Goal: Task Accomplishment & Management: Manage account settings

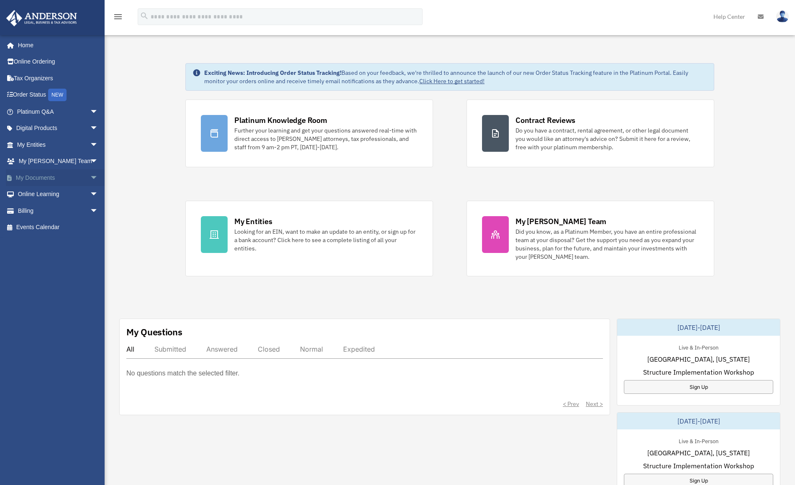
click at [46, 179] on link "My Documents arrow_drop_down" at bounding box center [58, 177] width 105 height 17
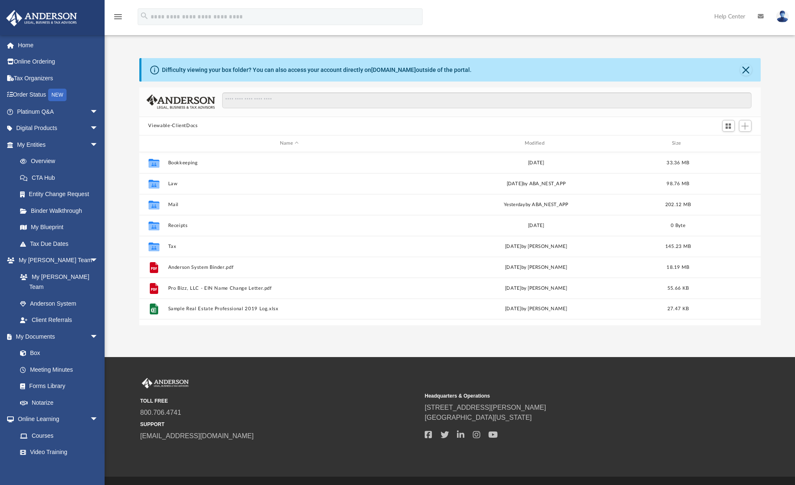
scroll to position [184, 615]
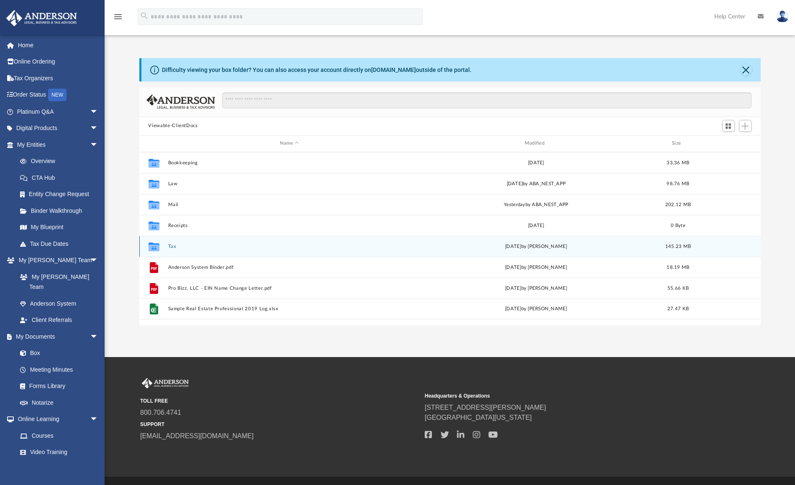
click at [205, 244] on button "Tax" at bounding box center [289, 246] width 243 height 5
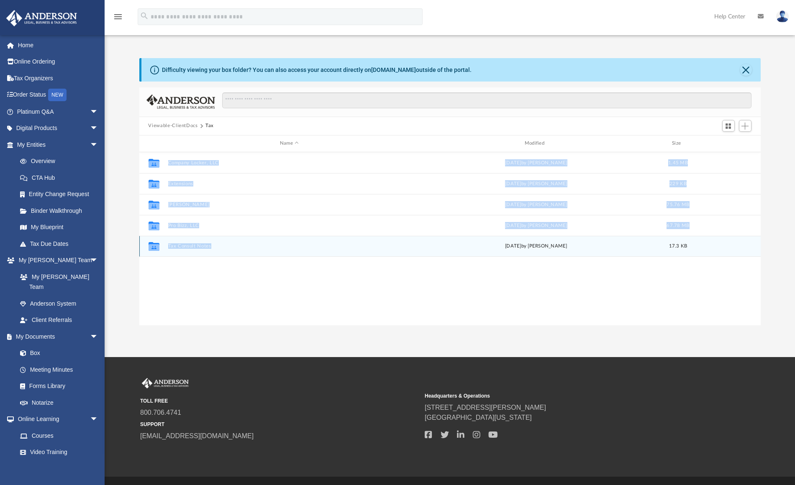
drag, startPoint x: 397, startPoint y: 254, endPoint x: 402, endPoint y: 266, distance: 13.3
click at [402, 266] on div "Collaborated Folder Company Locker, LLC Mon Aug 18 2025 by Caitie Glass 1.45 MB…" at bounding box center [449, 238] width 621 height 173
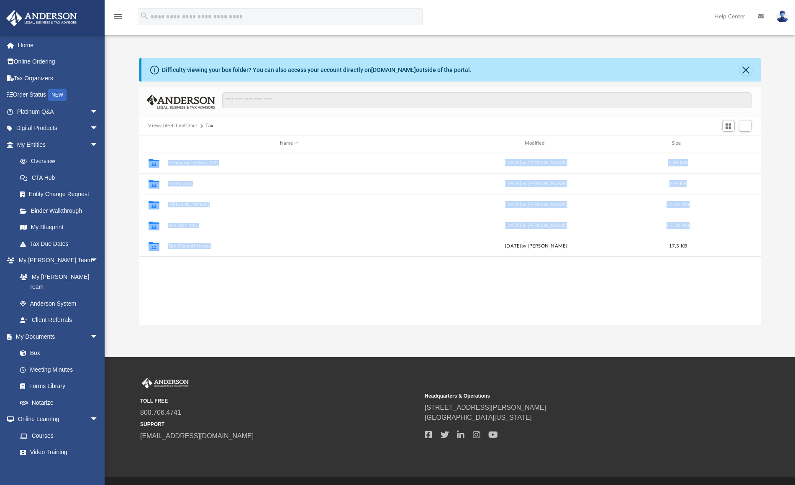
click at [398, 279] on div "Collaborated Folder Company Locker, LLC Mon Aug 18 2025 by Caitie Glass 1.45 MB…" at bounding box center [449, 238] width 621 height 173
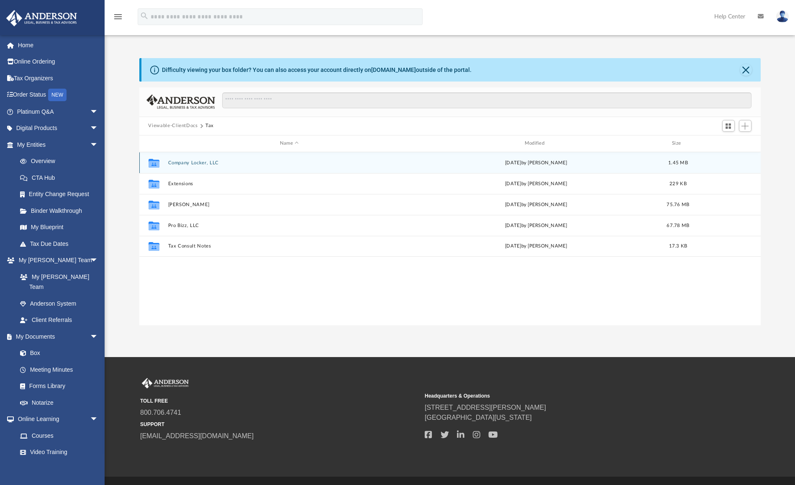
click at [207, 164] on button "Company Locker, LLC" at bounding box center [289, 162] width 243 height 5
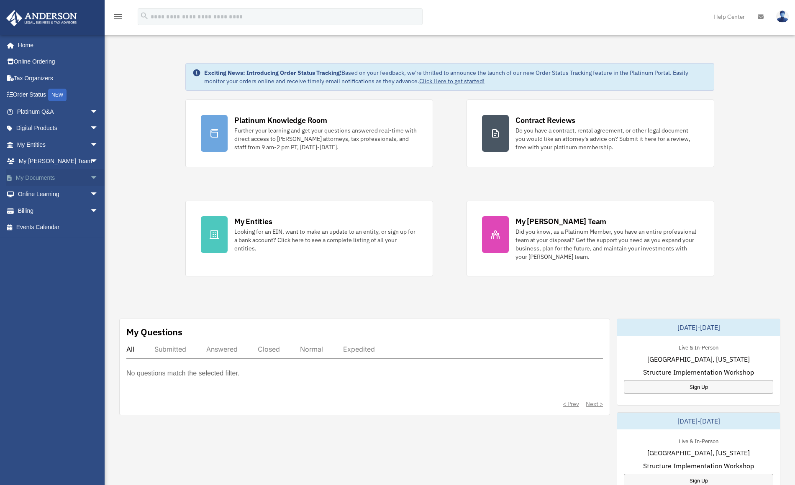
click at [58, 177] on link "My Documents arrow_drop_down" at bounding box center [58, 177] width 105 height 17
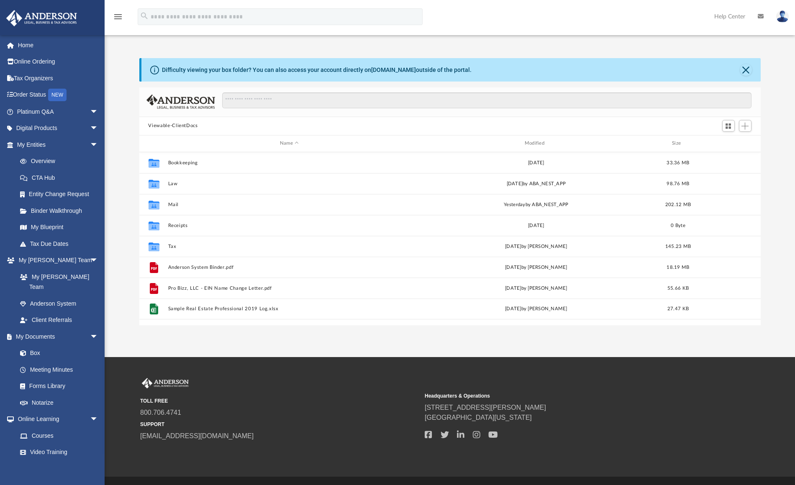
scroll to position [7, 7]
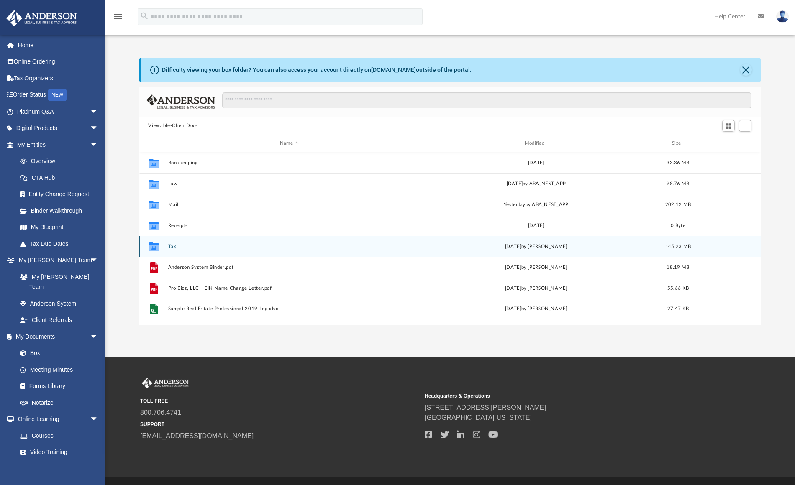
click at [194, 245] on button "Tax" at bounding box center [289, 246] width 243 height 5
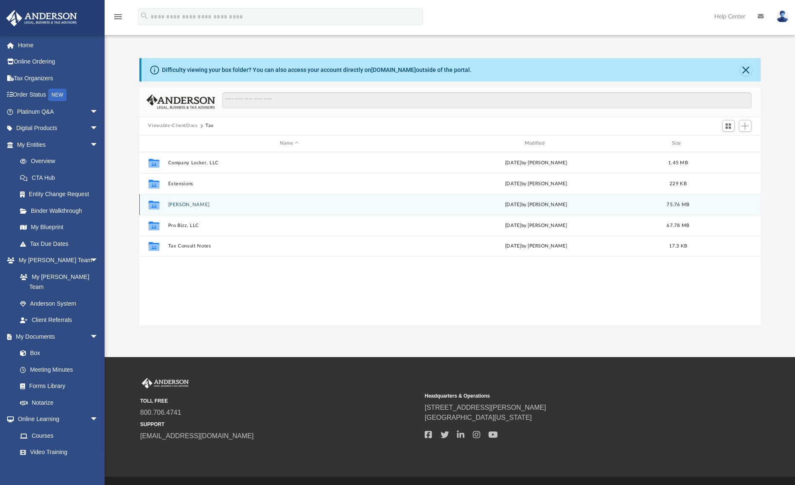
click at [210, 205] on button "McDivitt, Shaun" at bounding box center [289, 204] width 243 height 5
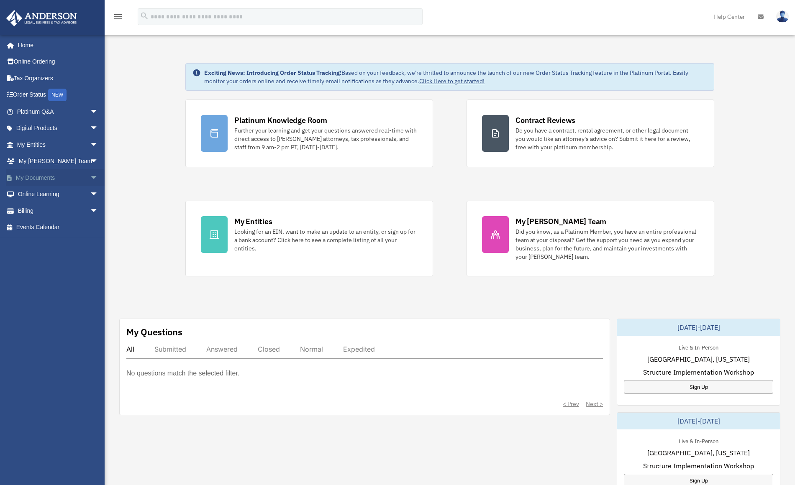
click at [63, 174] on link "My Documents arrow_drop_down" at bounding box center [58, 177] width 105 height 17
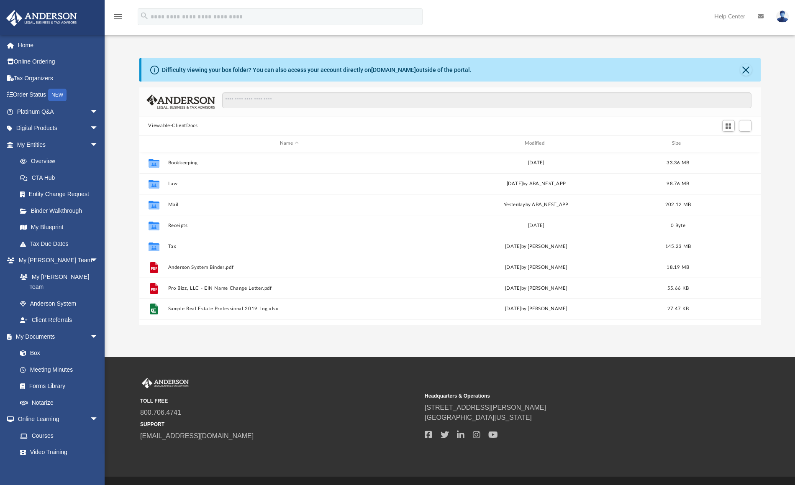
scroll to position [184, 615]
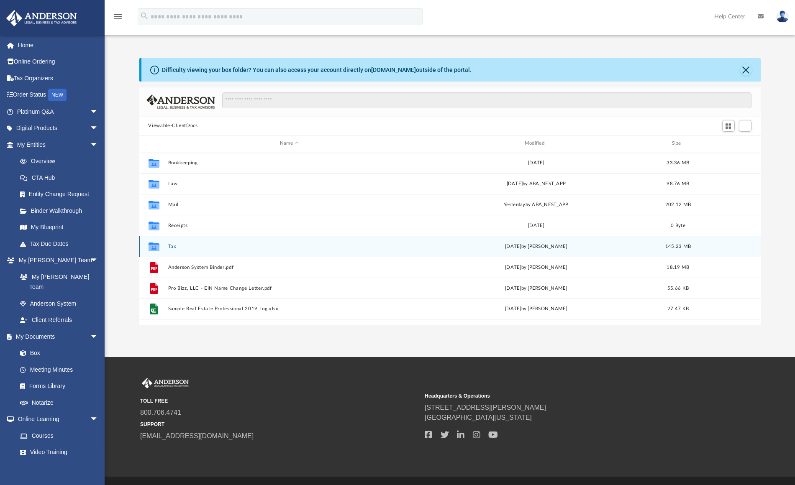
click at [188, 247] on button "Tax" at bounding box center [289, 246] width 243 height 5
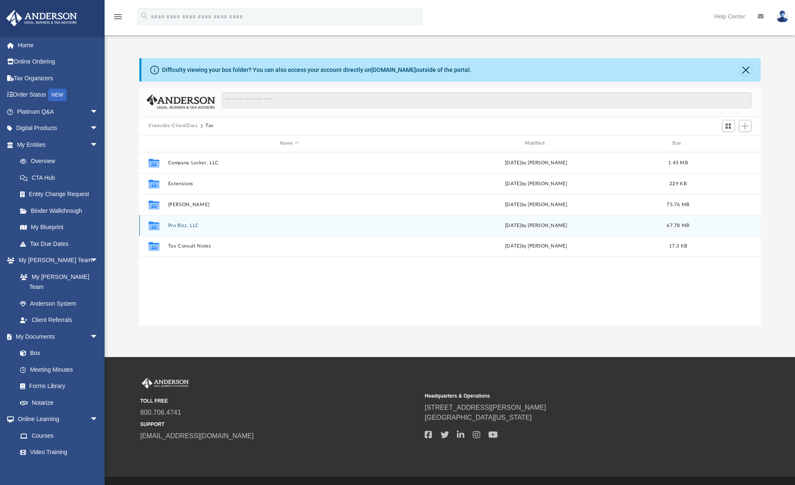
click at [197, 228] on button "Pro Bizz, LLC" at bounding box center [289, 225] width 243 height 5
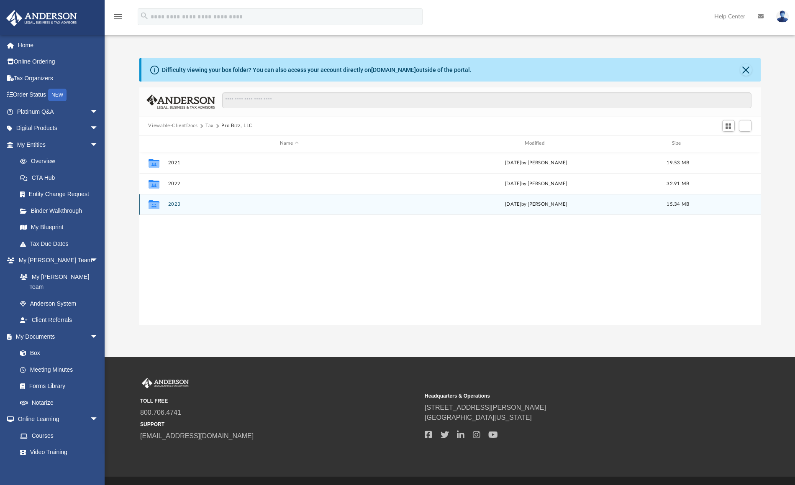
click at [182, 207] on div "Collaborated Folder 2023 Mon May 13 2024 by Vicki Schultz 15.34 MB" at bounding box center [449, 204] width 621 height 21
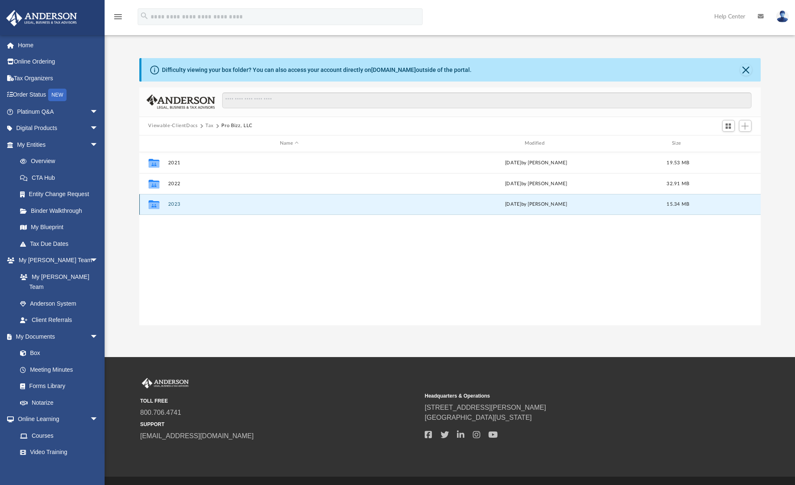
click at [177, 205] on button "2023" at bounding box center [289, 204] width 243 height 5
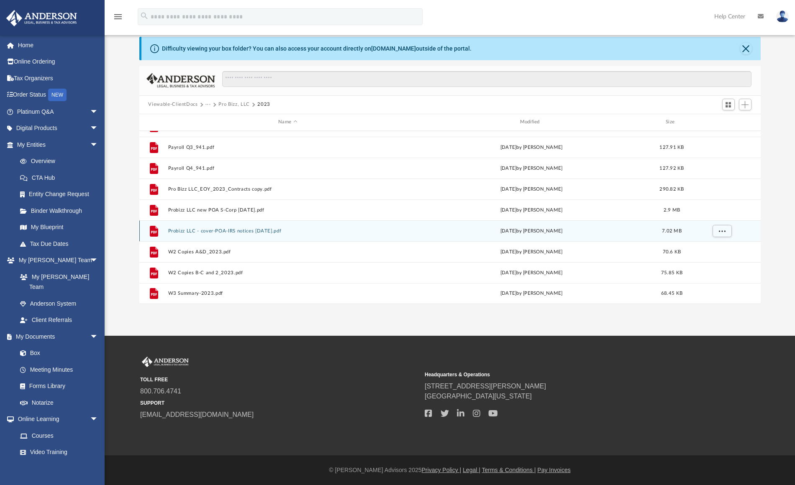
scroll to position [0, 0]
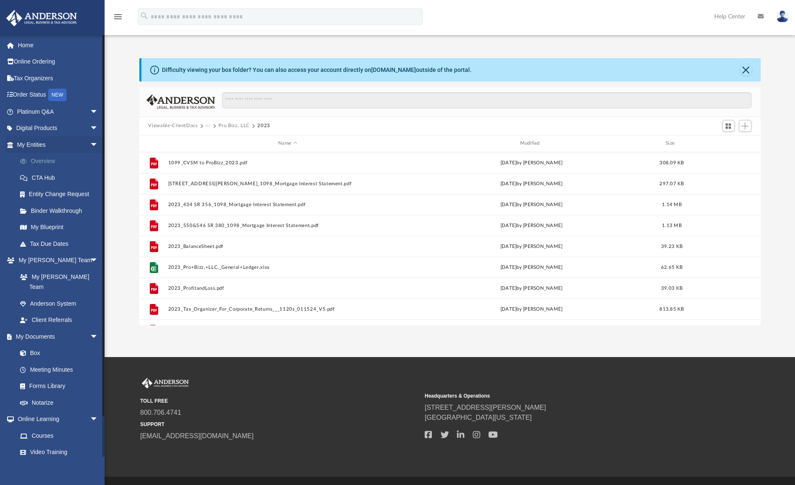
click at [51, 158] on link "Overview" at bounding box center [61, 161] width 99 height 17
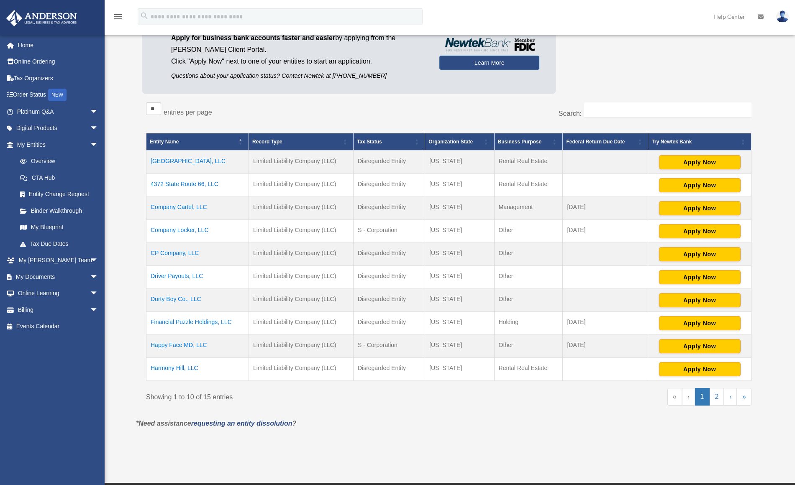
scroll to position [129, 0]
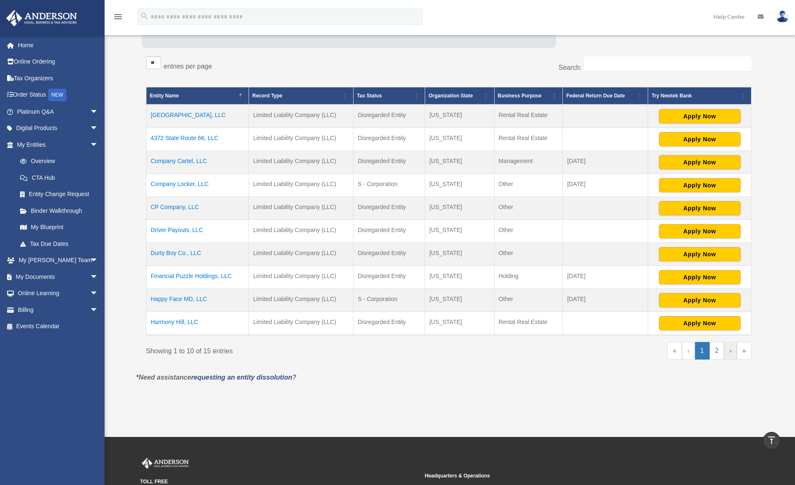
click at [732, 352] on link "›" at bounding box center [730, 351] width 13 height 18
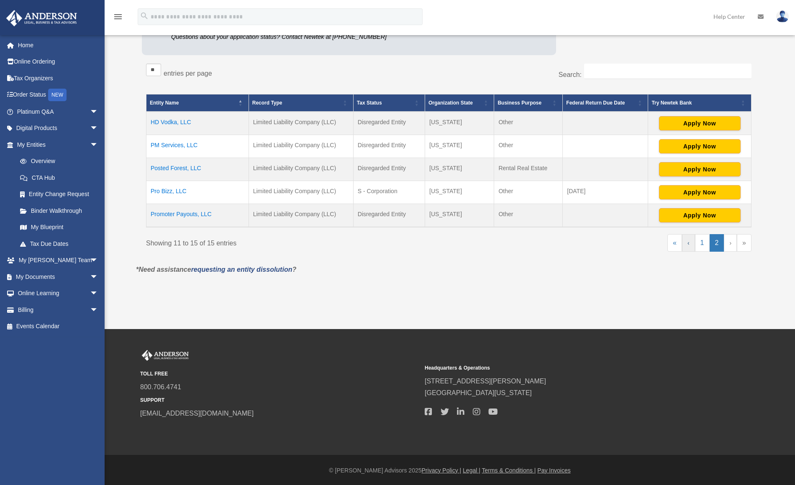
click at [689, 246] on link "‹" at bounding box center [688, 243] width 13 height 18
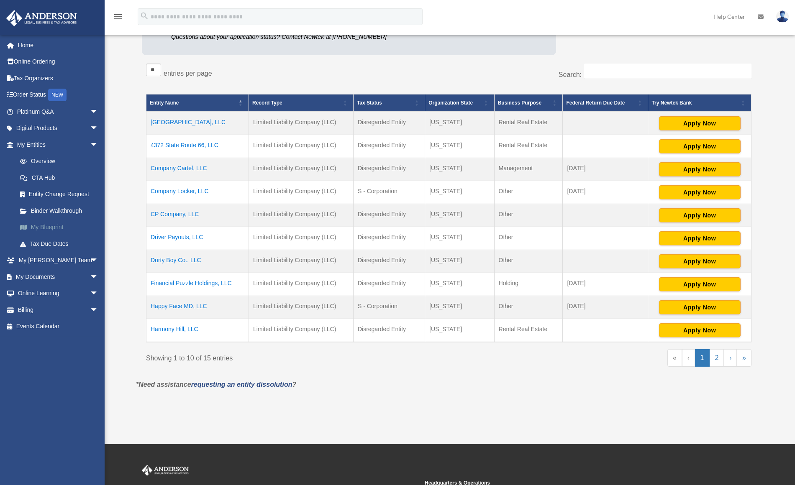
click at [56, 224] on link "My Blueprint" at bounding box center [61, 227] width 99 height 17
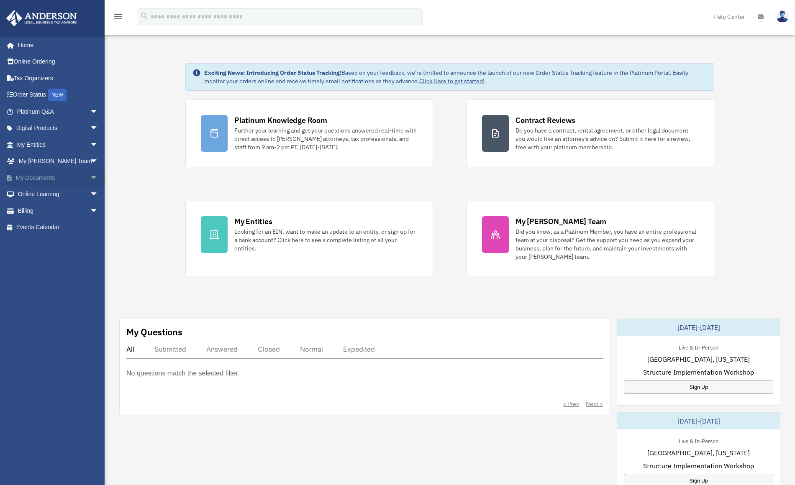
click at [41, 175] on link "My Documents arrow_drop_down" at bounding box center [58, 177] width 105 height 17
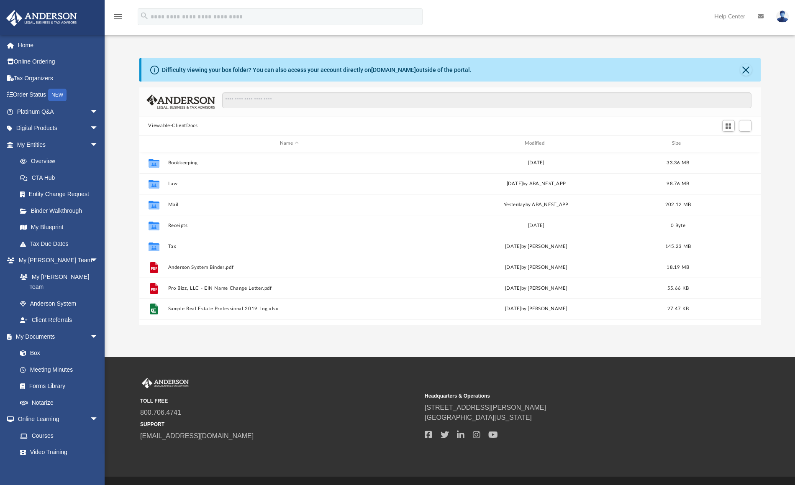
scroll to position [184, 615]
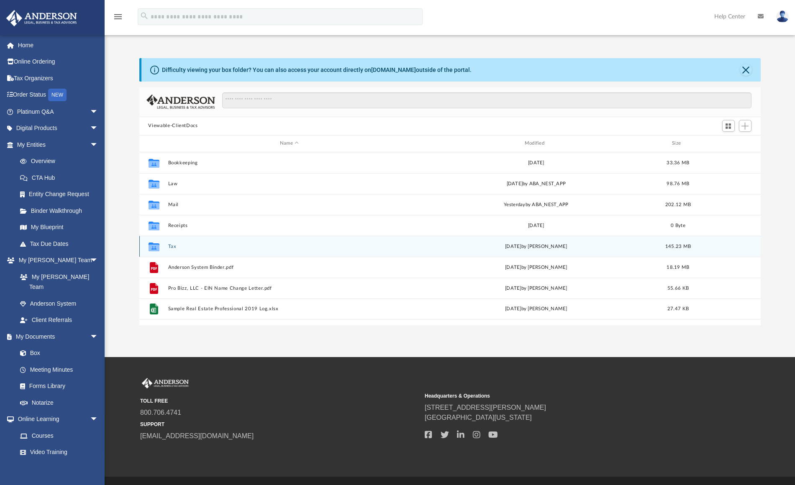
click at [174, 246] on button "Tax" at bounding box center [289, 246] width 243 height 5
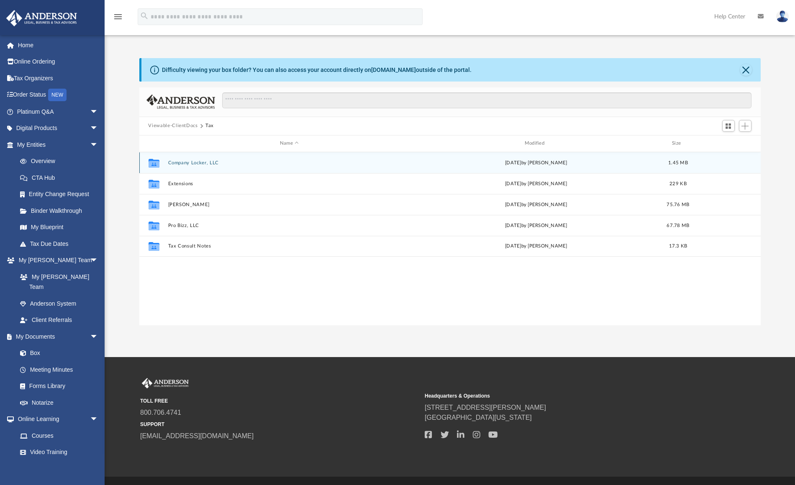
click at [196, 162] on button "Company Locker, LLC" at bounding box center [289, 162] width 243 height 5
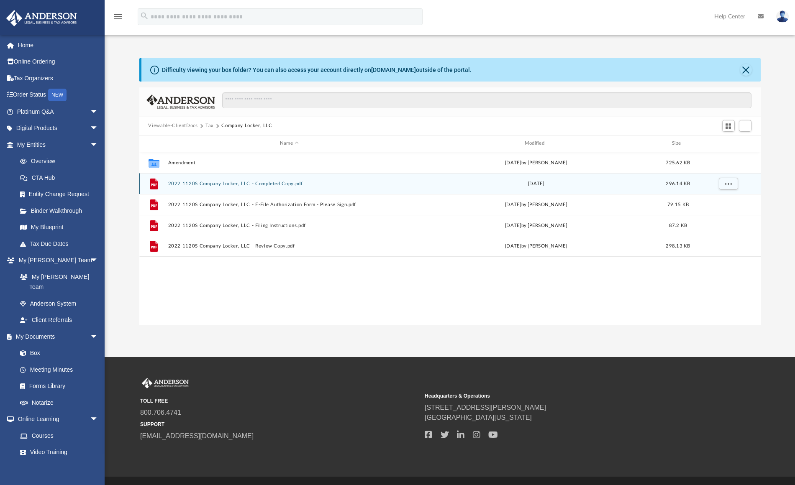
click at [212, 184] on button "2022 1120S Company Locker, LLC - Completed Copy.pdf" at bounding box center [289, 183] width 243 height 5
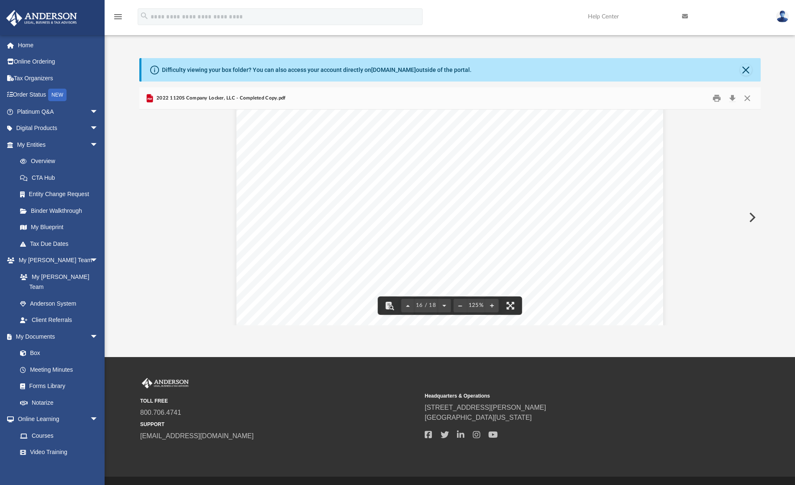
scroll to position [8349, 0]
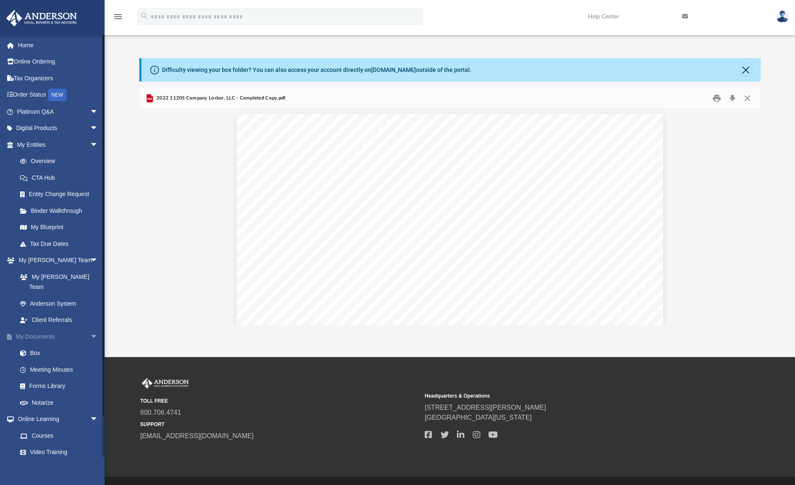
click at [90, 328] on span "arrow_drop_down" at bounding box center [98, 336] width 17 height 17
click at [90, 328] on span "arrow_drop_up" at bounding box center [98, 336] width 17 height 17
click at [90, 328] on span "arrow_drop_down" at bounding box center [98, 336] width 17 height 17
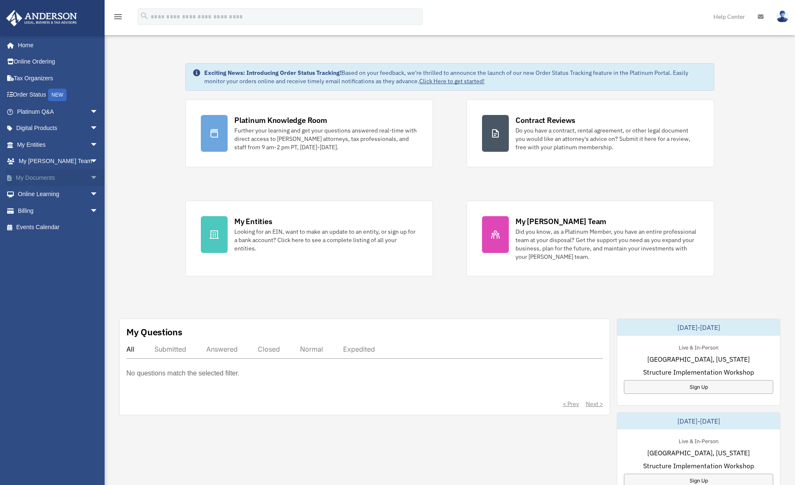
click at [90, 175] on span "arrow_drop_down" at bounding box center [98, 177] width 17 height 17
click at [59, 177] on link "My Documents arrow_drop_up" at bounding box center [58, 177] width 105 height 17
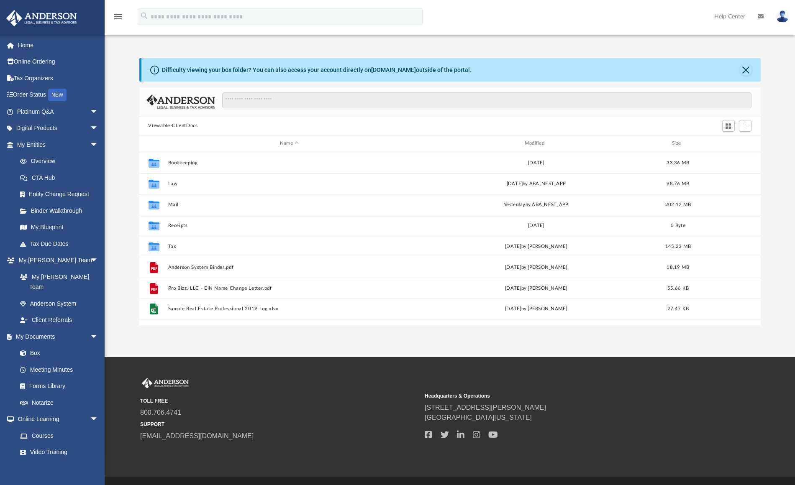
scroll to position [184, 615]
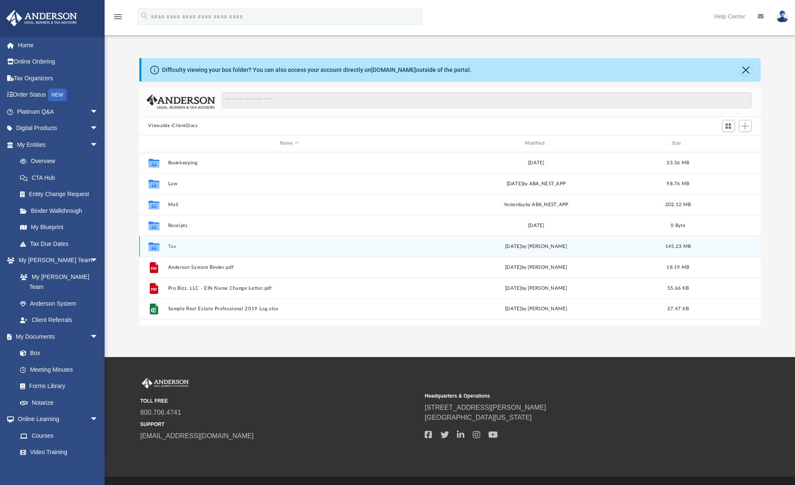
click at [183, 246] on button "Tax" at bounding box center [289, 246] width 243 height 5
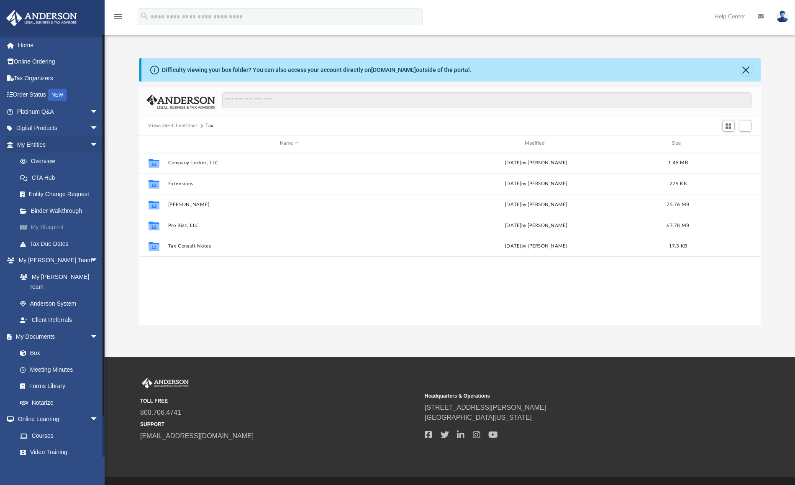
click at [45, 222] on link "My Blueprint" at bounding box center [61, 227] width 99 height 17
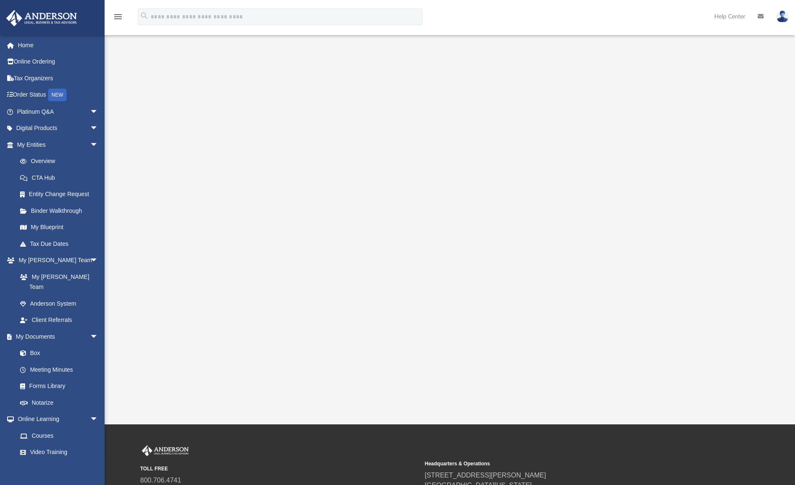
scroll to position [8, 0]
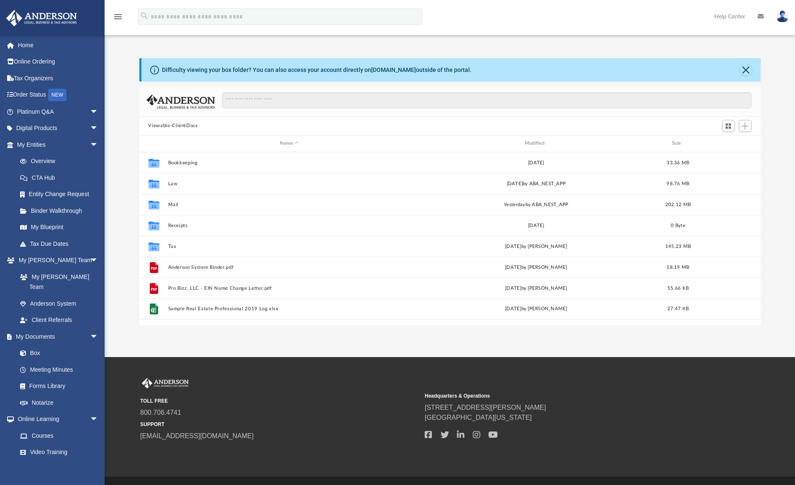
scroll to position [184, 615]
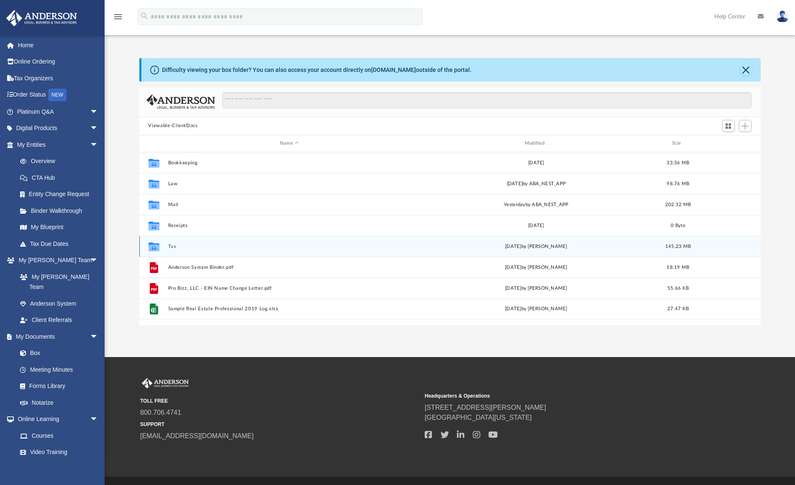
click at [188, 245] on button "Tax" at bounding box center [289, 246] width 243 height 5
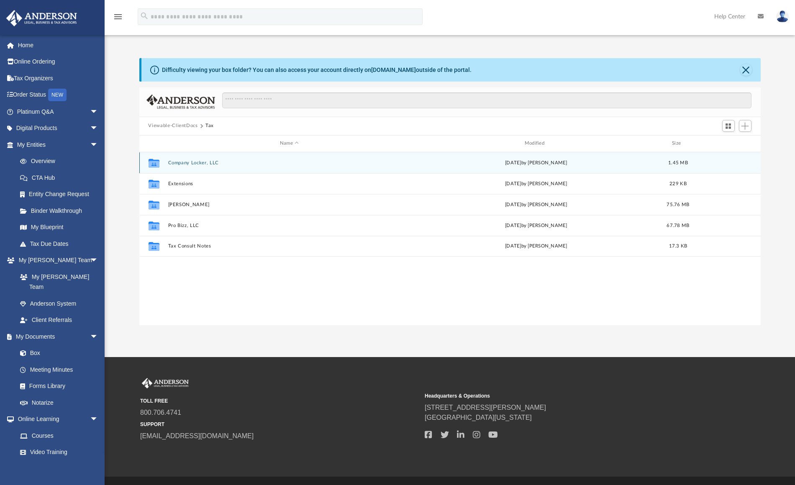
click at [206, 163] on button "Company Locker, LLC" at bounding box center [289, 162] width 243 height 5
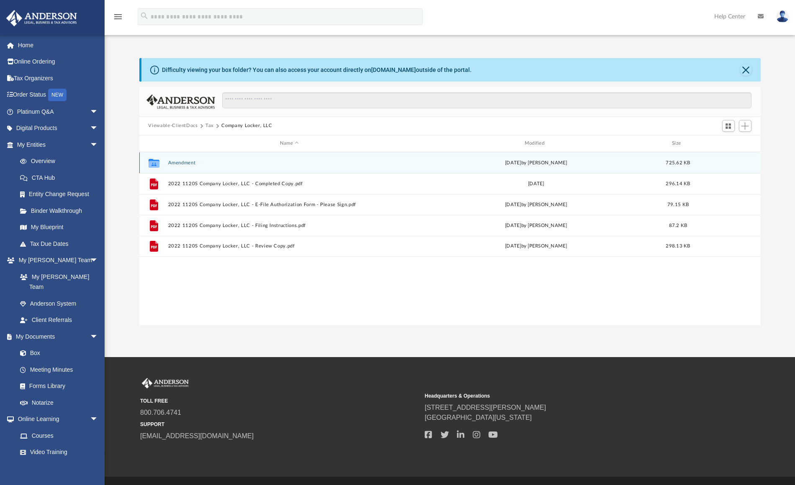
scroll to position [21, 0]
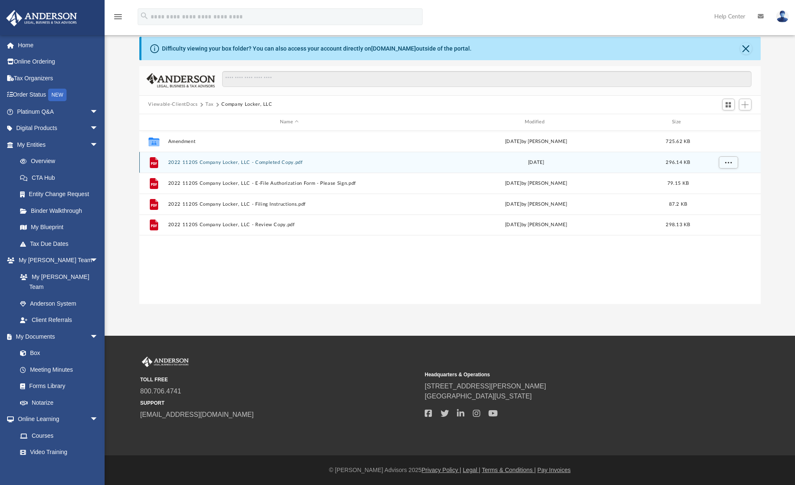
click at [244, 160] on button "2022 1120S Company Locker, LLC - Completed Copy.pdf" at bounding box center [289, 161] width 243 height 5
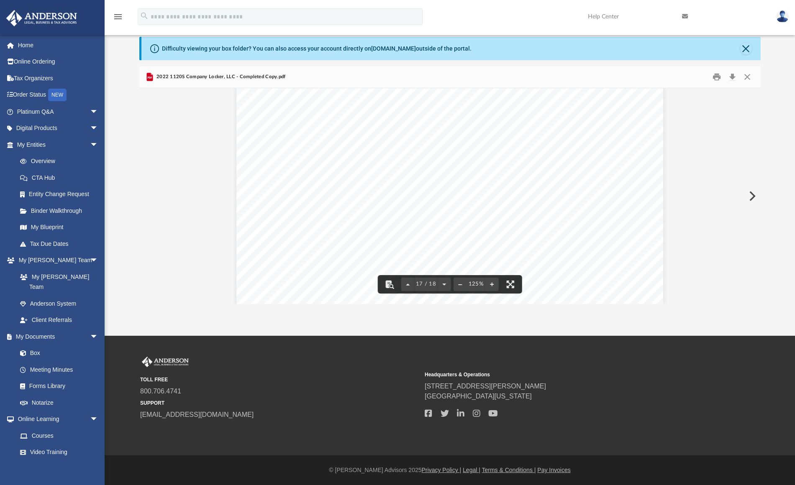
scroll to position [9150, 0]
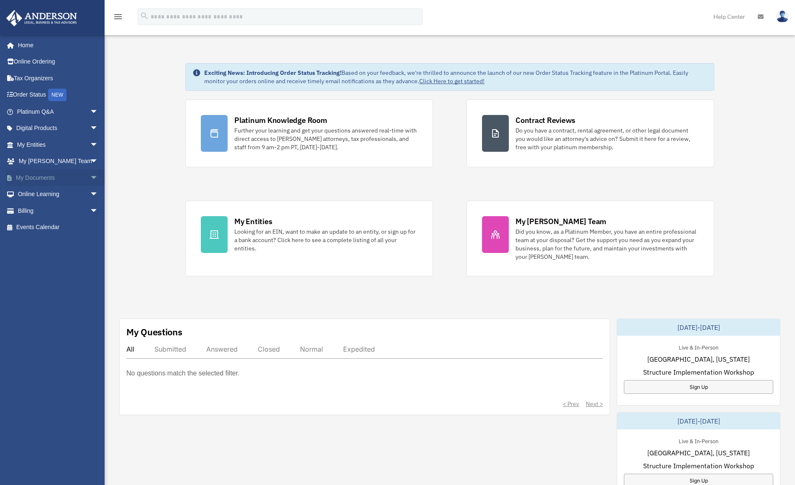
click at [72, 177] on link "My Documents arrow_drop_down" at bounding box center [58, 177] width 105 height 17
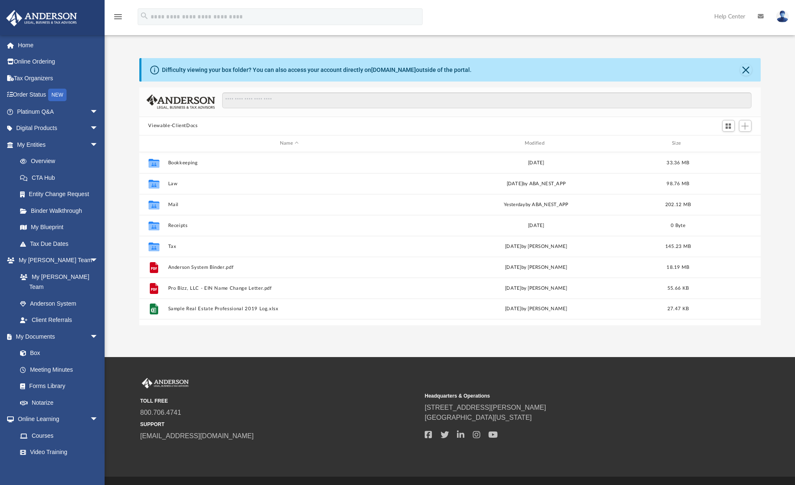
scroll to position [184, 615]
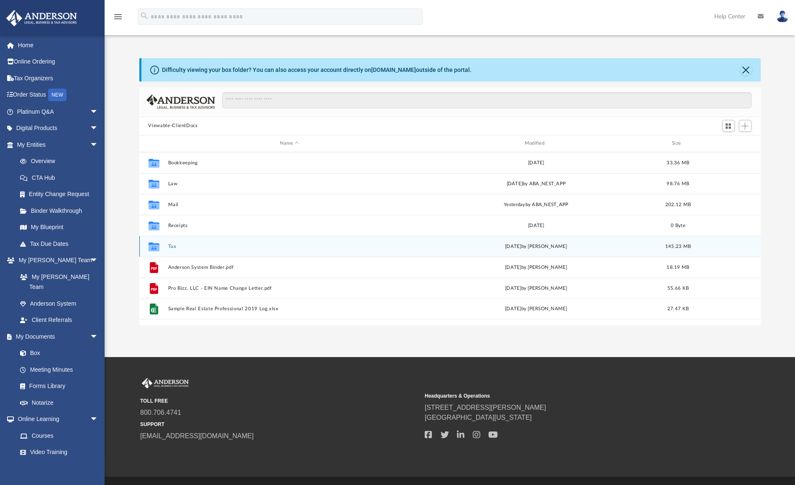
click at [180, 247] on button "Tax" at bounding box center [289, 246] width 243 height 5
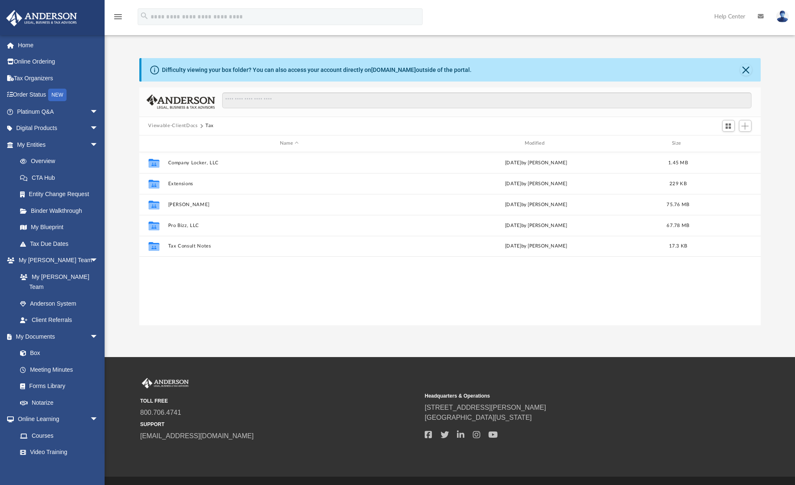
click at [783, 18] on img at bounding box center [782, 16] width 13 height 12
click at [546, 52] on div "Difficulty viewing your box folder? You can also access your account directly o…" at bounding box center [450, 183] width 690 height 285
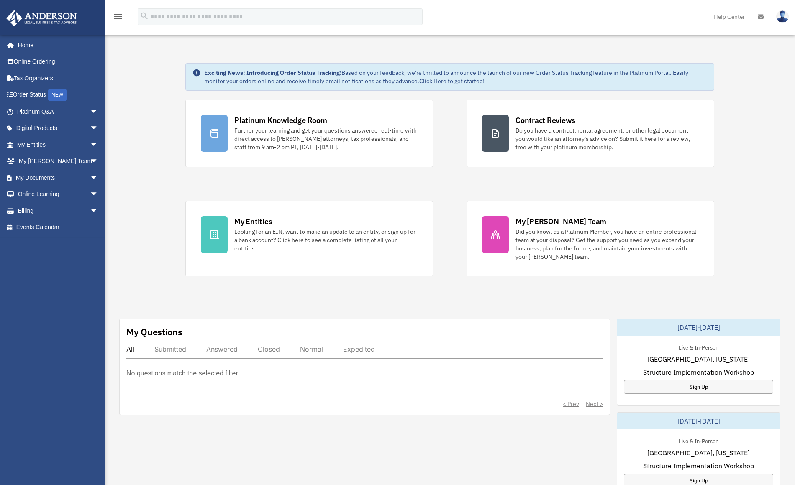
click at [781, 15] on img at bounding box center [782, 16] width 13 height 12
click at [645, 56] on link "Reset Password" at bounding box center [657, 55] width 84 height 17
